Goal: Check status: Check status

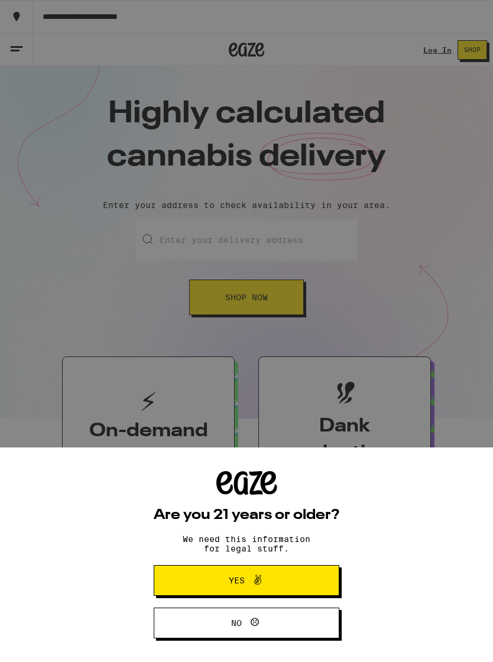
click at [311, 574] on button "Yes" at bounding box center [247, 580] width 186 height 31
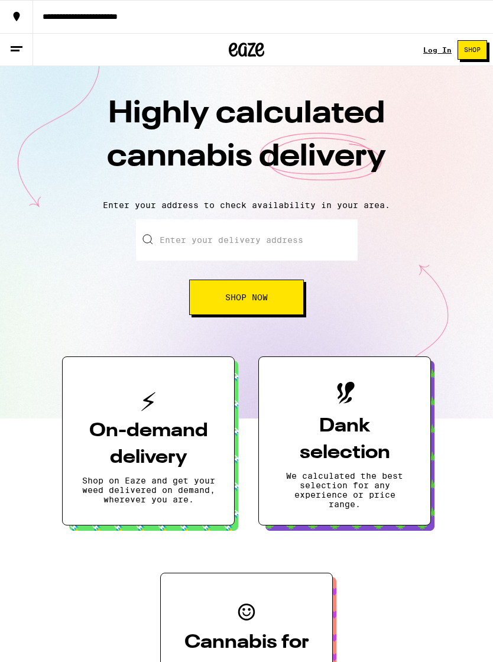
click at [436, 50] on link "Log In" at bounding box center [437, 50] width 28 height 8
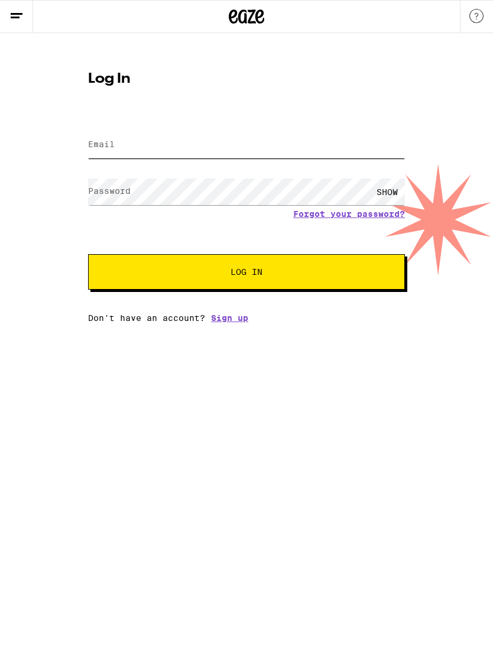
click at [268, 147] on input "Email" at bounding box center [246, 145] width 317 height 27
type input "[EMAIL_ADDRESS][DOMAIN_NAME]"
click at [246, 274] on button "Log In" at bounding box center [246, 271] width 317 height 35
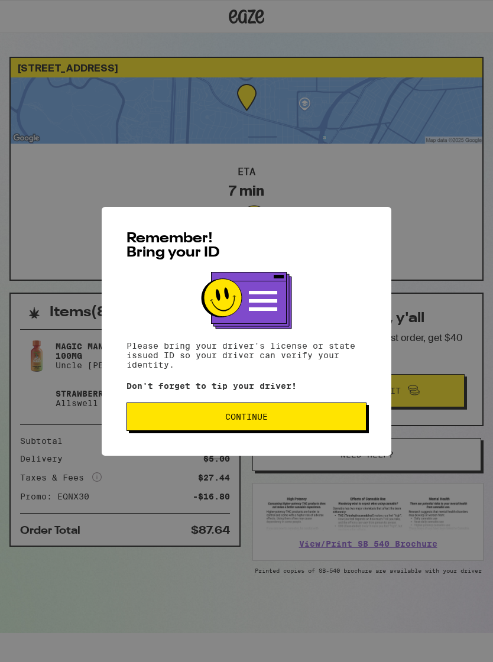
click at [336, 413] on button "Continue" at bounding box center [246, 416] width 240 height 28
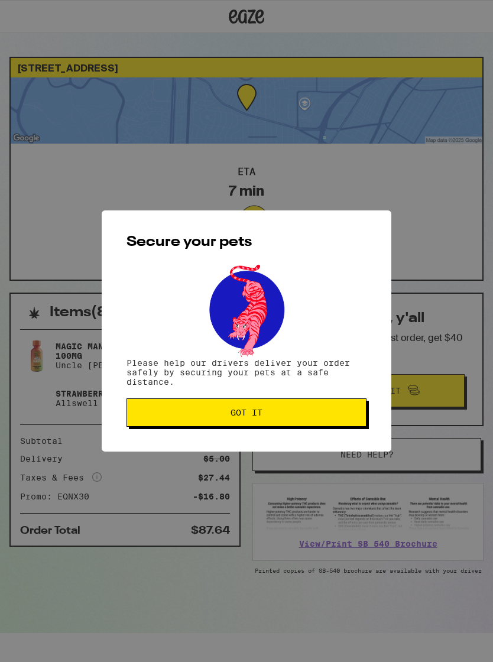
click at [331, 414] on span "Got it" at bounding box center [247, 412] width 220 height 8
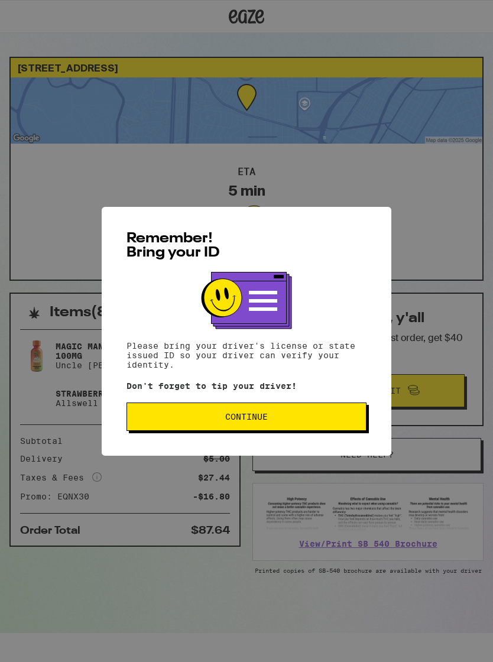
click at [317, 421] on span "Continue" at bounding box center [247, 416] width 220 height 8
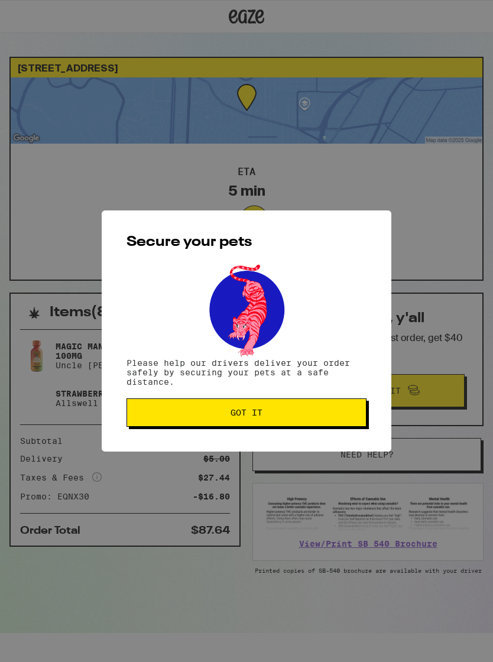
click at [317, 416] on span "Got it" at bounding box center [247, 412] width 220 height 8
